Goal: Communication & Community: Participate in discussion

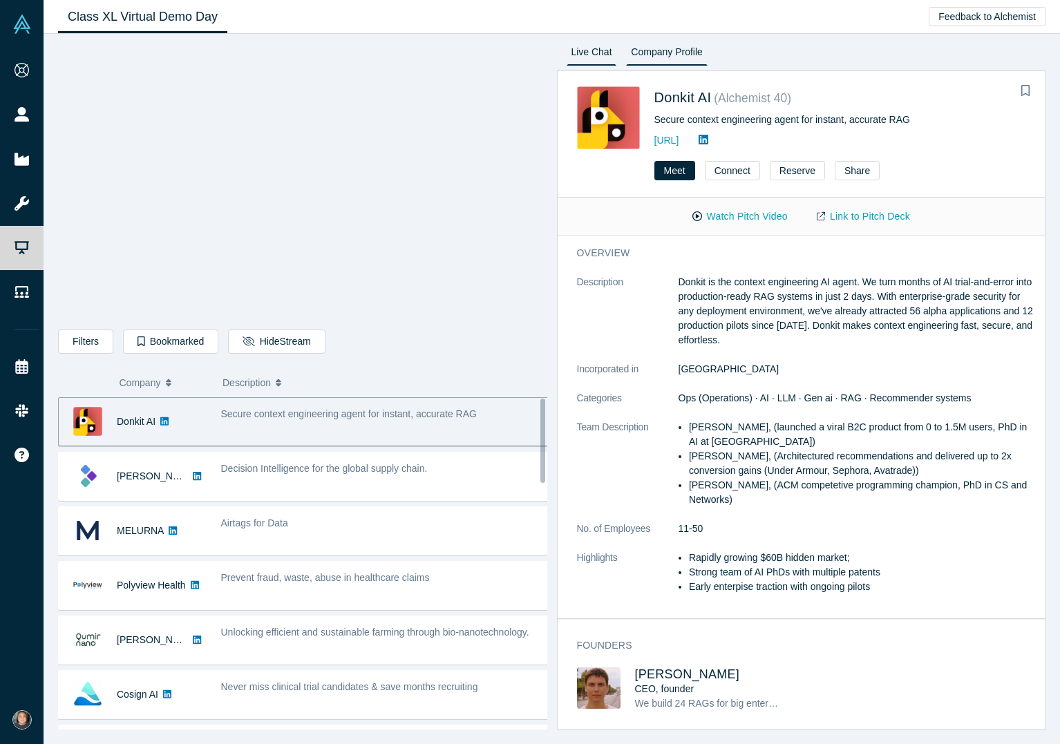
click at [577, 50] on link "Live Chat" at bounding box center [592, 55] width 50 height 22
click at [598, 55] on link "Live Chat" at bounding box center [592, 55] width 50 height 22
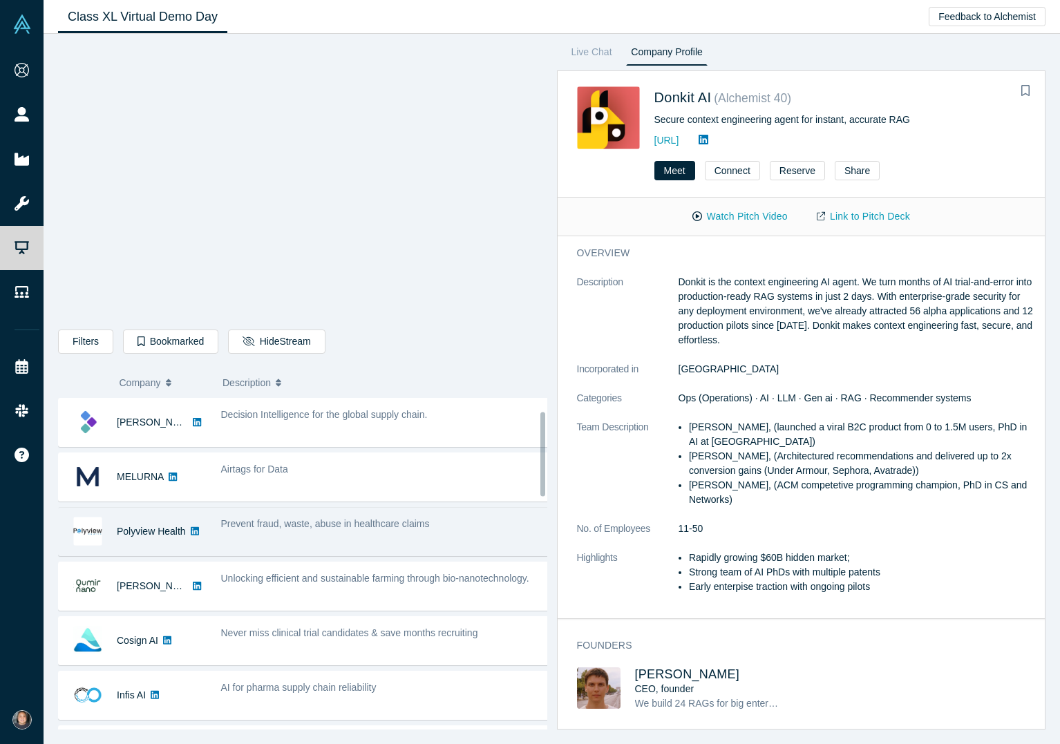
scroll to position [69, 0]
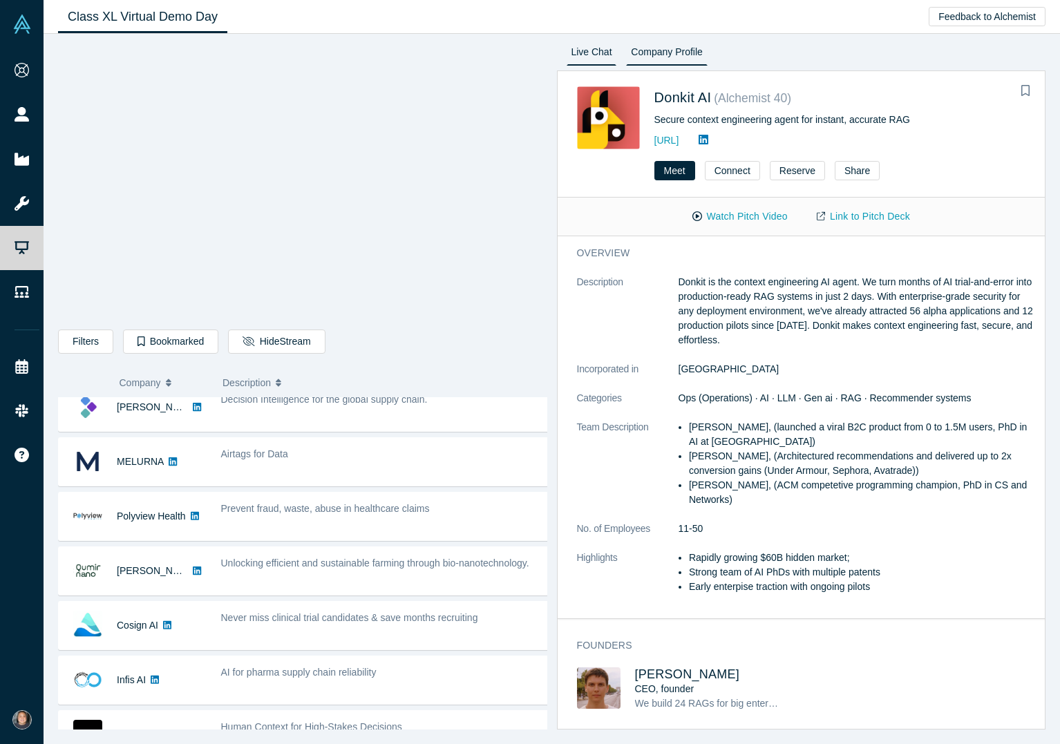
click at [593, 50] on link "Live Chat" at bounding box center [592, 55] width 50 height 22
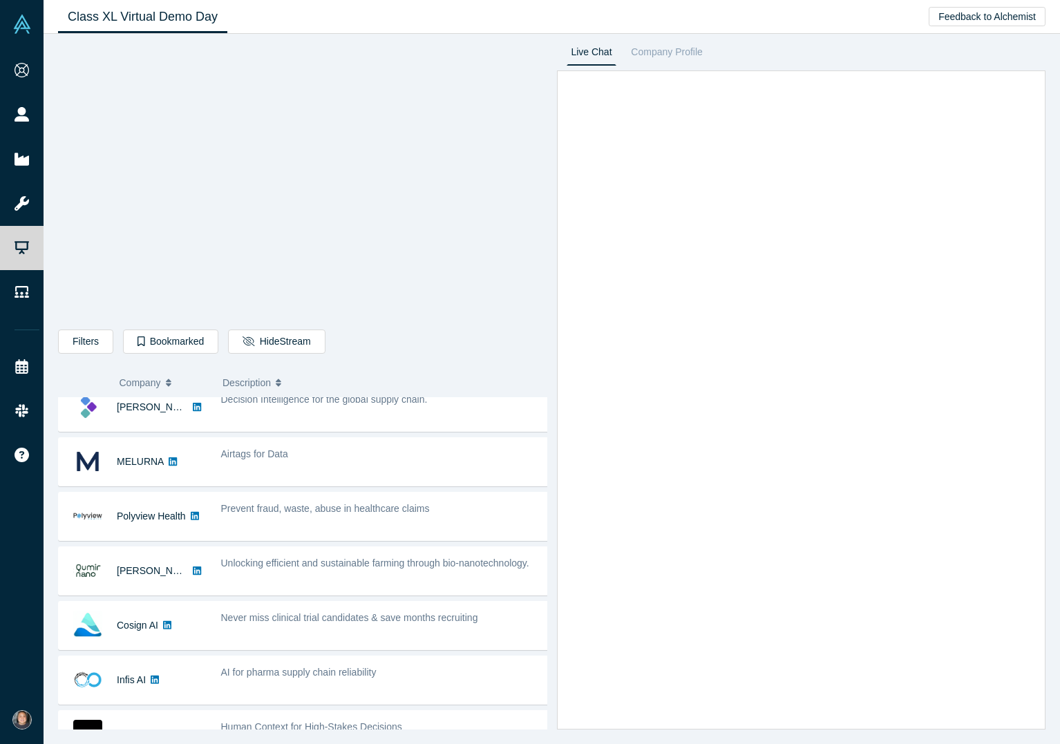
click at [405, 19] on div "Class XL Virtual Demo Day Livestream starts in 0-1 days 0-1 hr 0-52 min Feedbac…" at bounding box center [552, 17] width 1016 height 34
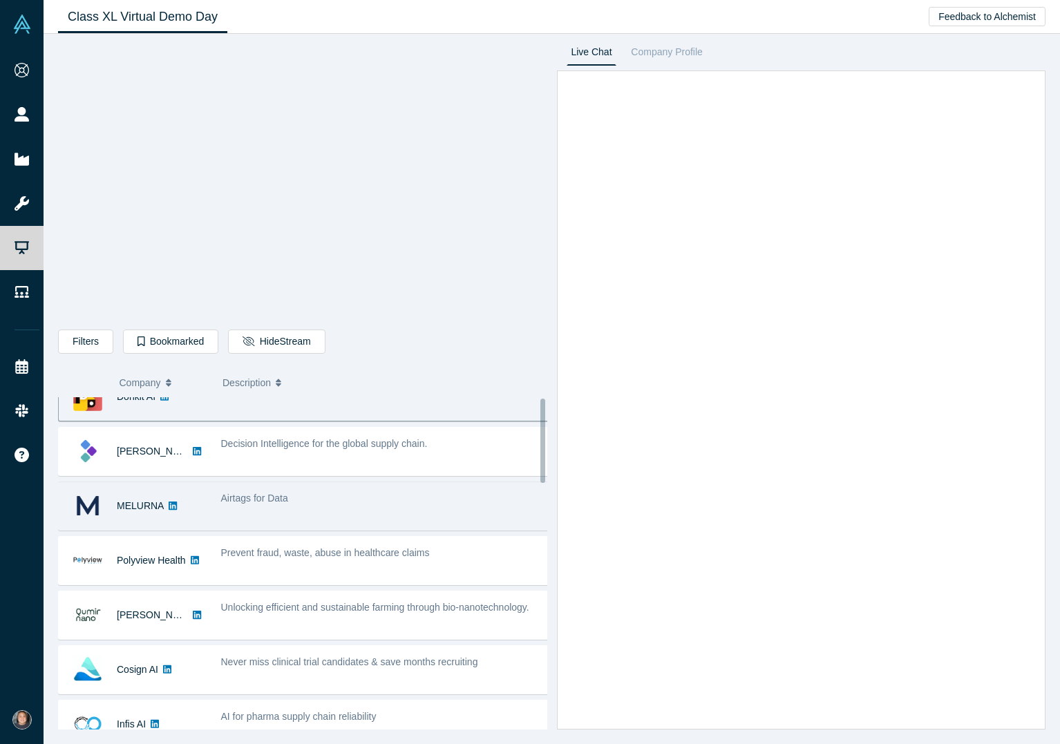
scroll to position [0, 0]
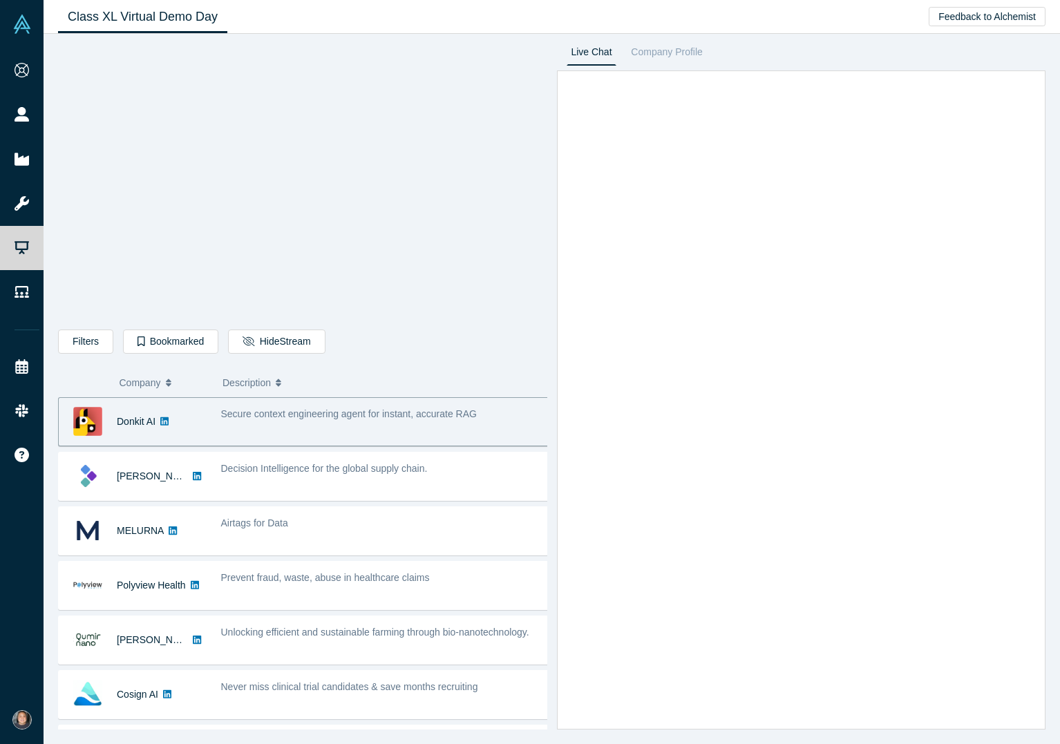
click at [605, 50] on link "Live Chat" at bounding box center [592, 55] width 50 height 22
